Goal: Check status: Check status

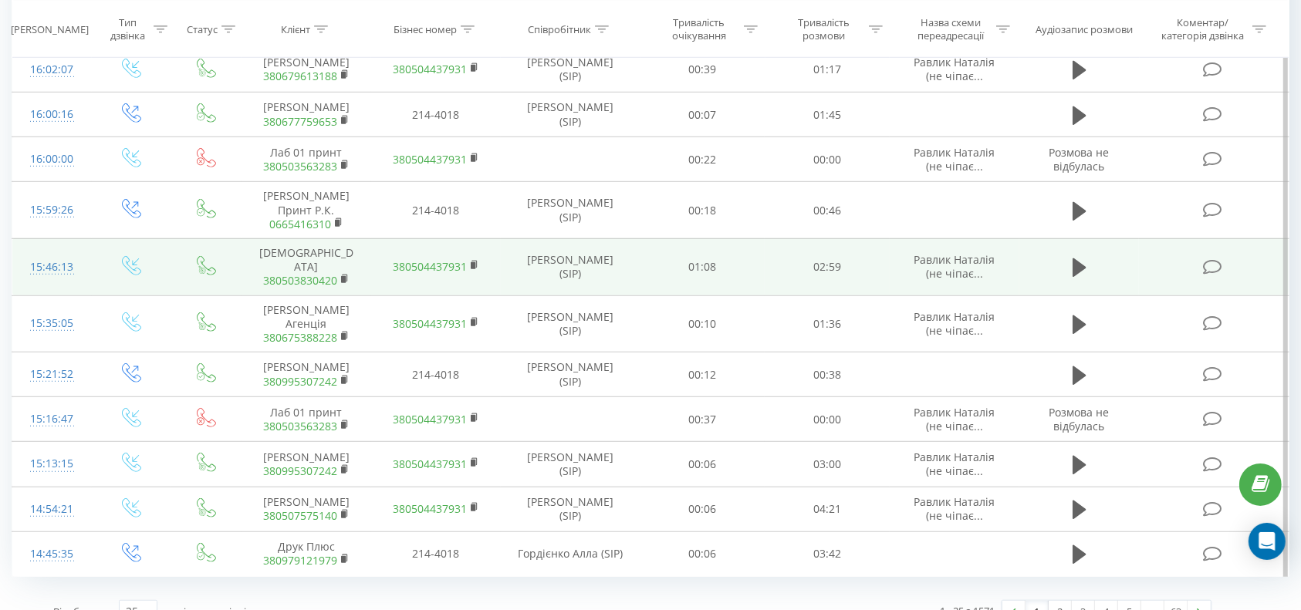
scroll to position [1076, 0]
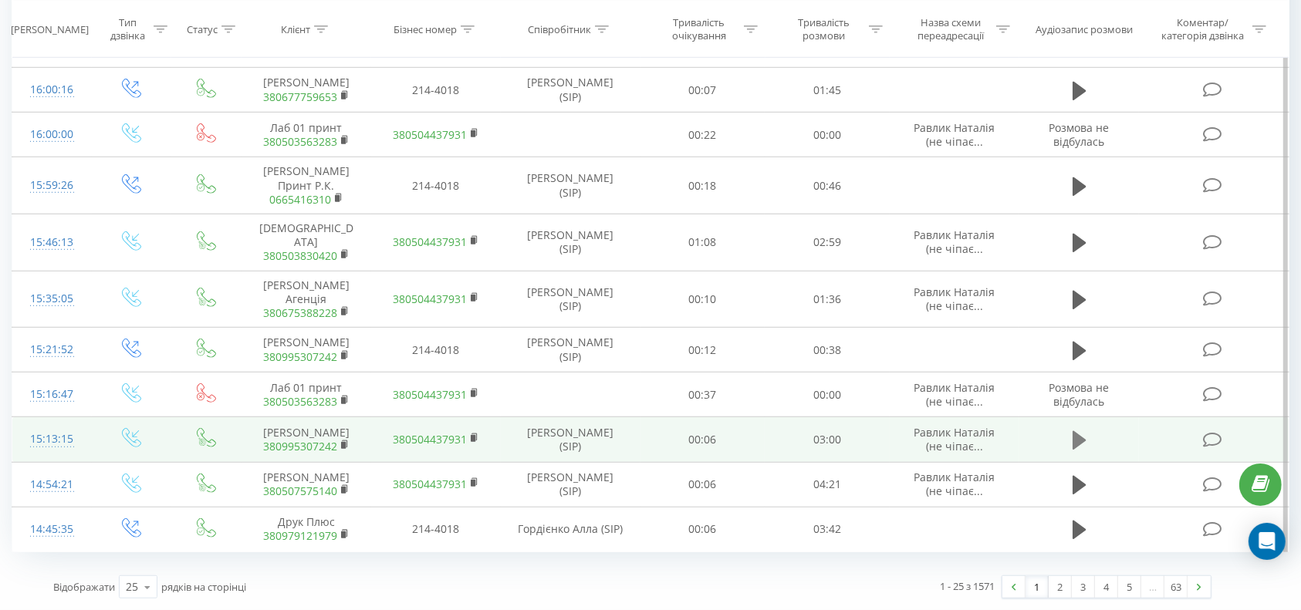
click at [1084, 430] on icon at bounding box center [1079, 441] width 14 height 22
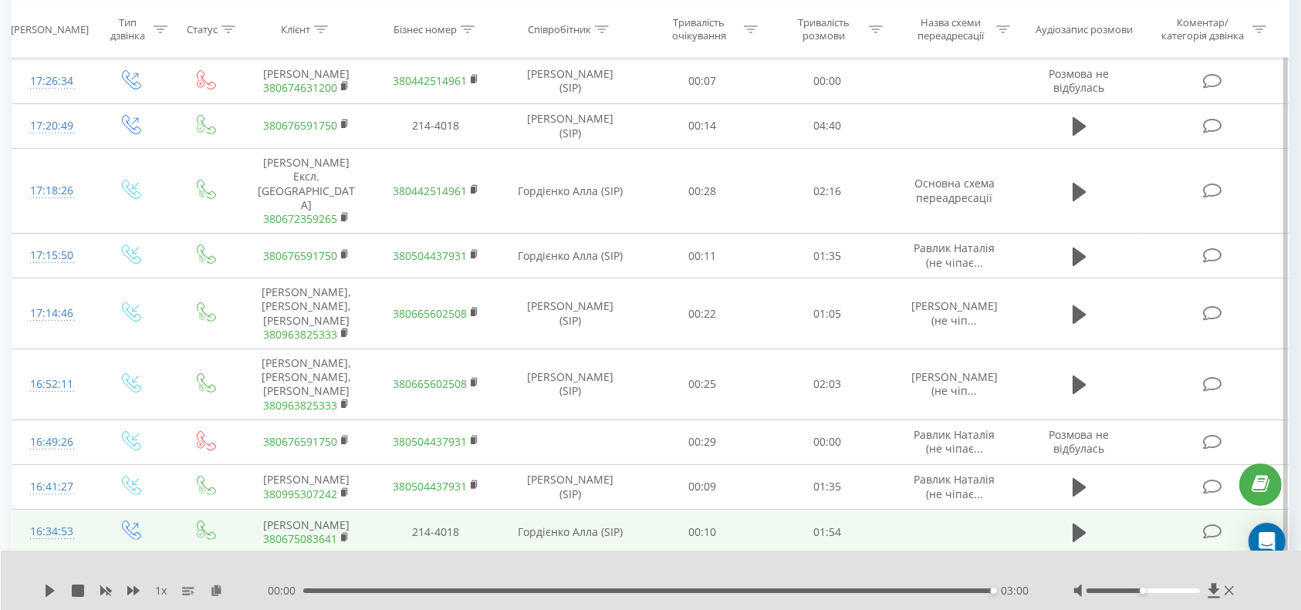
scroll to position [0, 0]
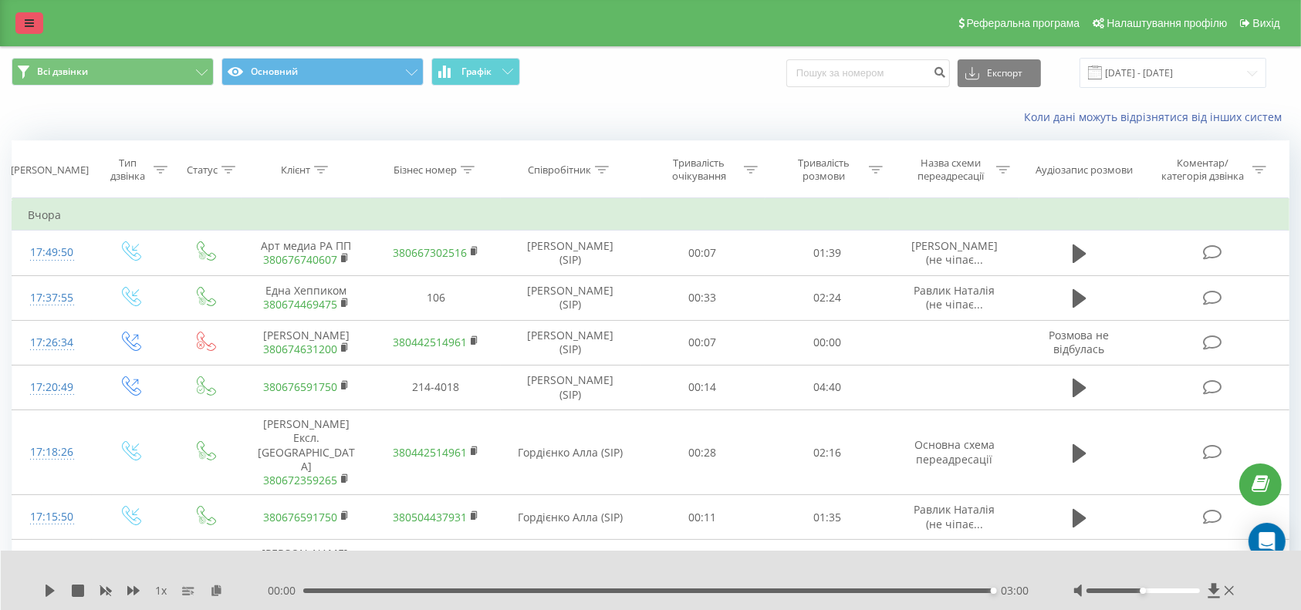
click at [24, 18] on link at bounding box center [29, 23] width 28 height 22
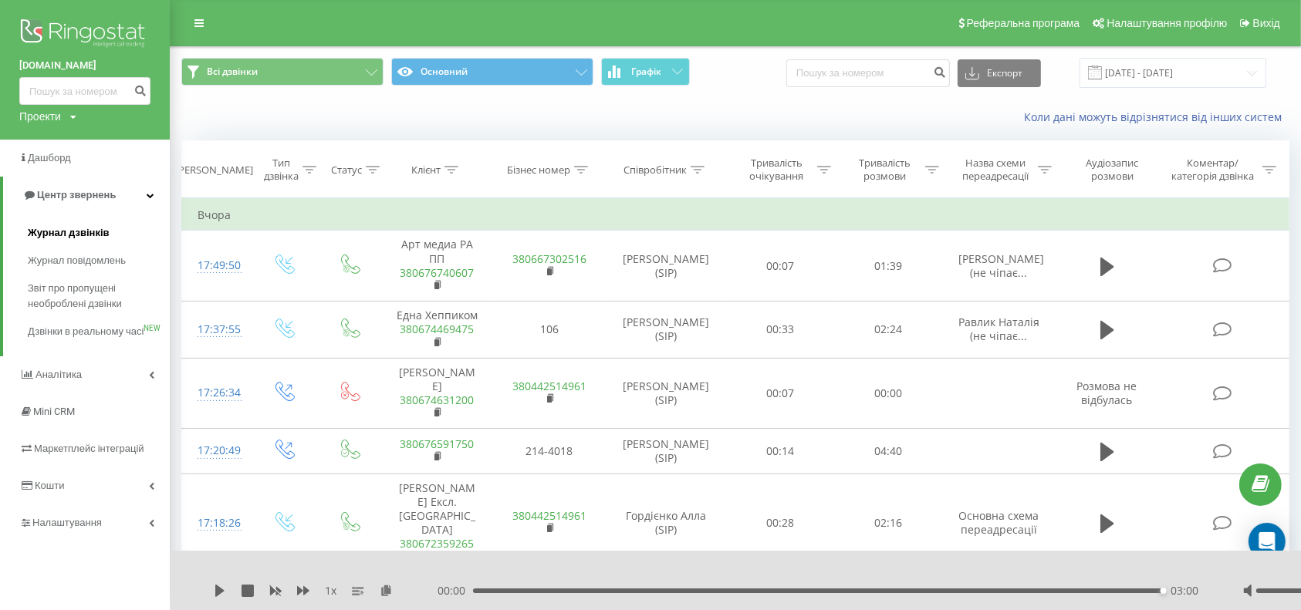
click at [49, 224] on link "Журнал дзвінків" at bounding box center [99, 233] width 142 height 28
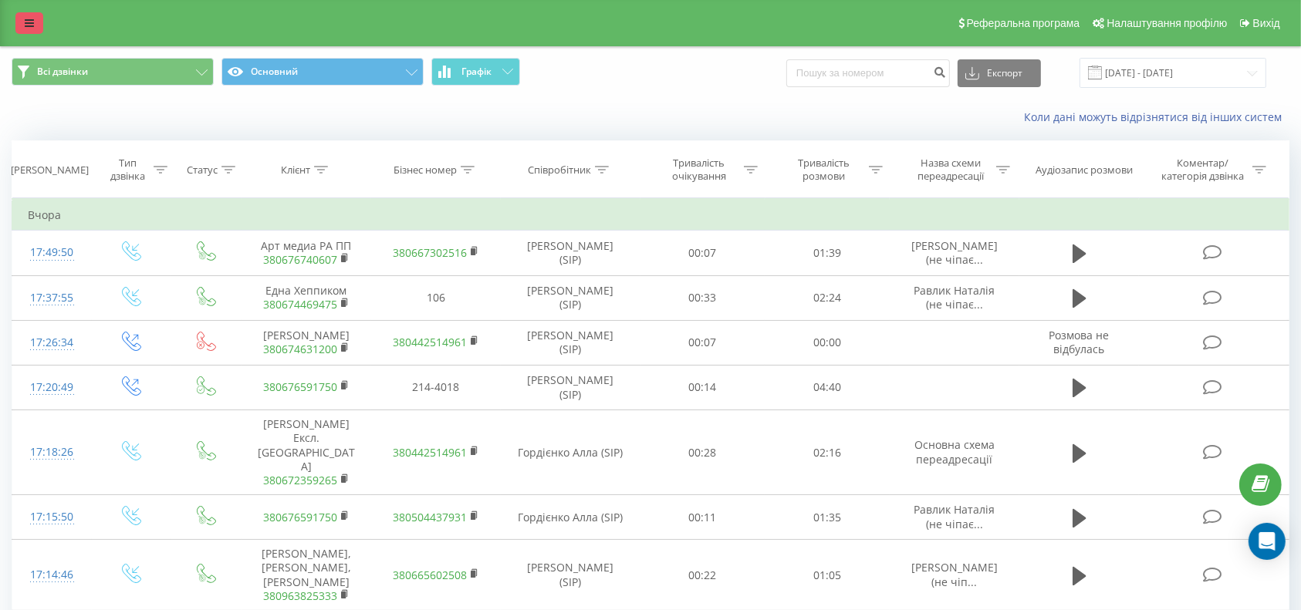
click at [28, 27] on icon at bounding box center [29, 23] width 9 height 11
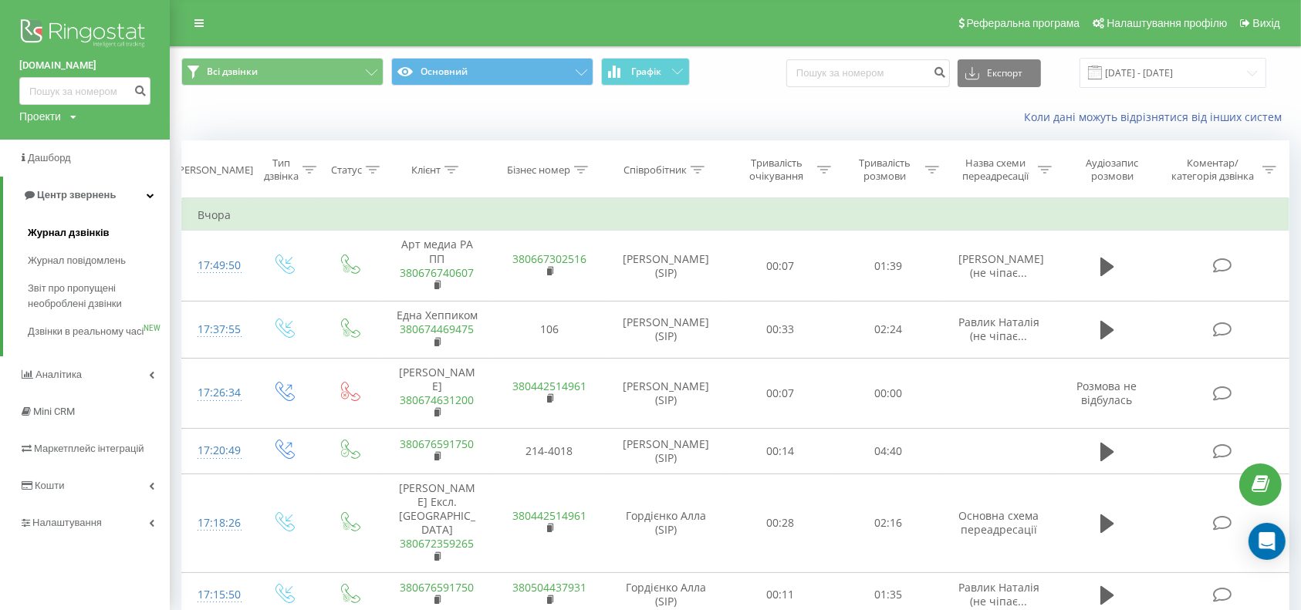
click at [55, 225] on link "Журнал дзвінків" at bounding box center [99, 233] width 142 height 28
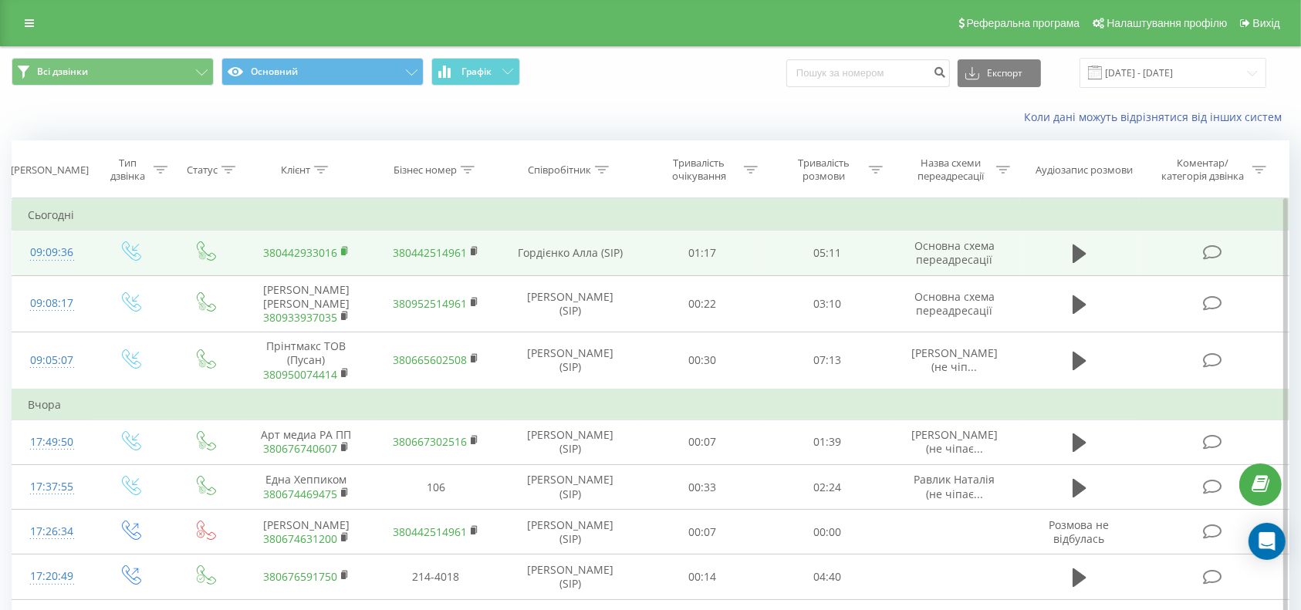
click at [345, 248] on rect at bounding box center [343, 251] width 5 height 7
